Goal: Transaction & Acquisition: Purchase product/service

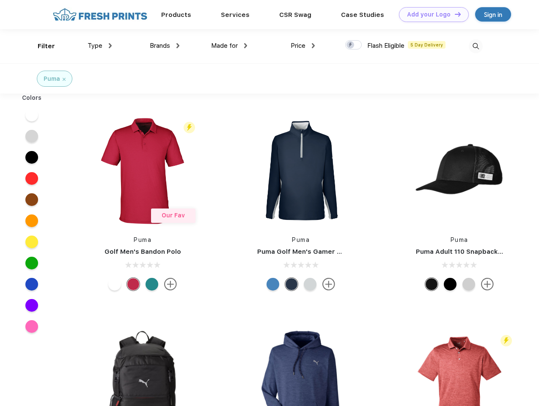
click at [431, 14] on link "Add your Logo Design Tool" at bounding box center [434, 14] width 70 height 15
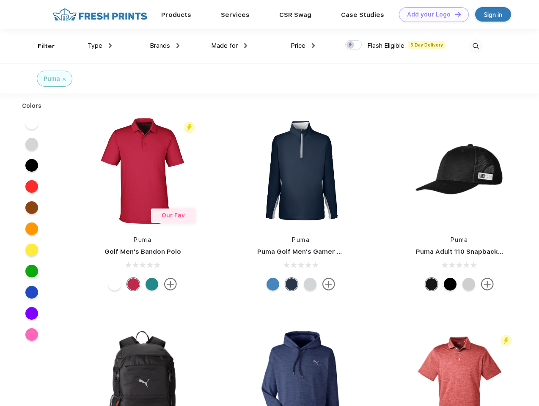
click at [0, 0] on div "Design Tool" at bounding box center [0, 0] width 0 height 0
click at [454, 14] on link "Add your Logo Design Tool" at bounding box center [434, 14] width 70 height 15
click at [41, 46] on div "Filter" at bounding box center [46, 46] width 17 height 10
click at [100, 46] on span "Type" at bounding box center [95, 46] width 15 height 8
click at [165, 46] on span "Brands" at bounding box center [160, 46] width 20 height 8
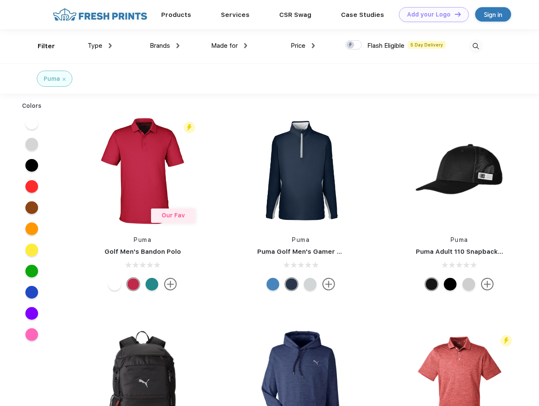
click at [230, 46] on span "Made for" at bounding box center [224, 46] width 27 height 8
click at [303, 46] on span "Price" at bounding box center [298, 46] width 15 height 8
click at [354, 45] on div at bounding box center [354, 44] width 17 height 9
click at [351, 45] on input "checkbox" at bounding box center [349, 43] width 6 height 6
click at [476, 46] on img at bounding box center [476, 46] width 14 height 14
